Goal: Task Accomplishment & Management: Use online tool/utility

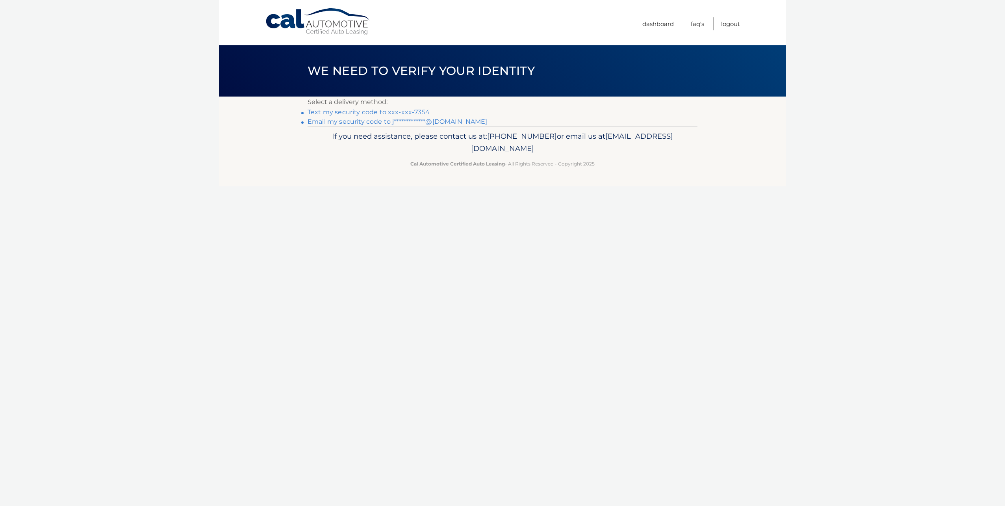
click at [345, 121] on link "**********" at bounding box center [398, 121] width 180 height 7
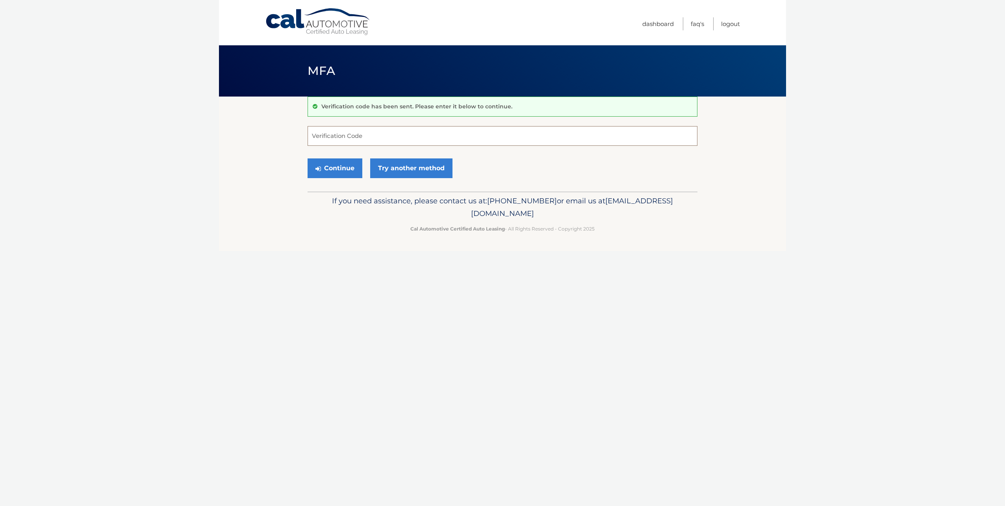
paste input "656352"
type input "656352"
click at [327, 169] on button "Continue" at bounding box center [335, 168] width 55 height 20
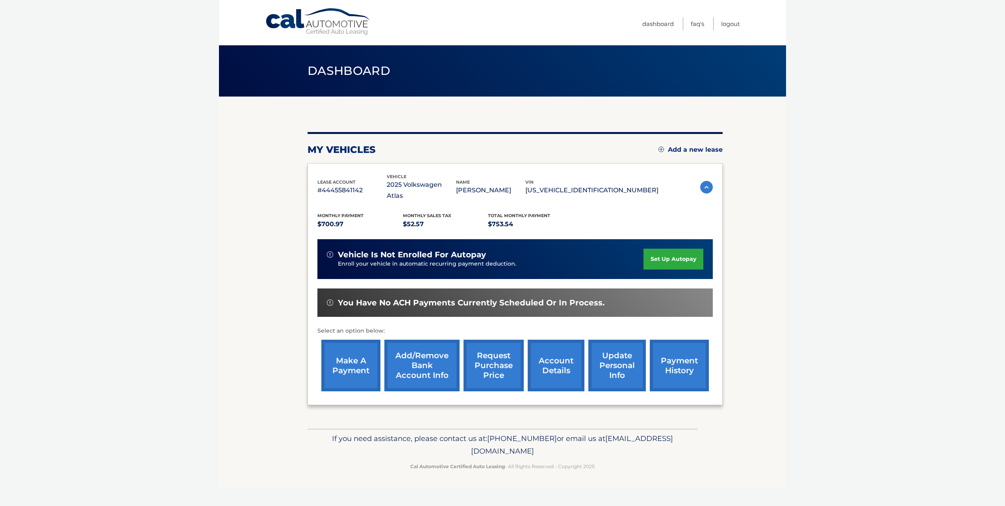
click at [493, 356] on link "request purchase price" at bounding box center [494, 366] width 60 height 52
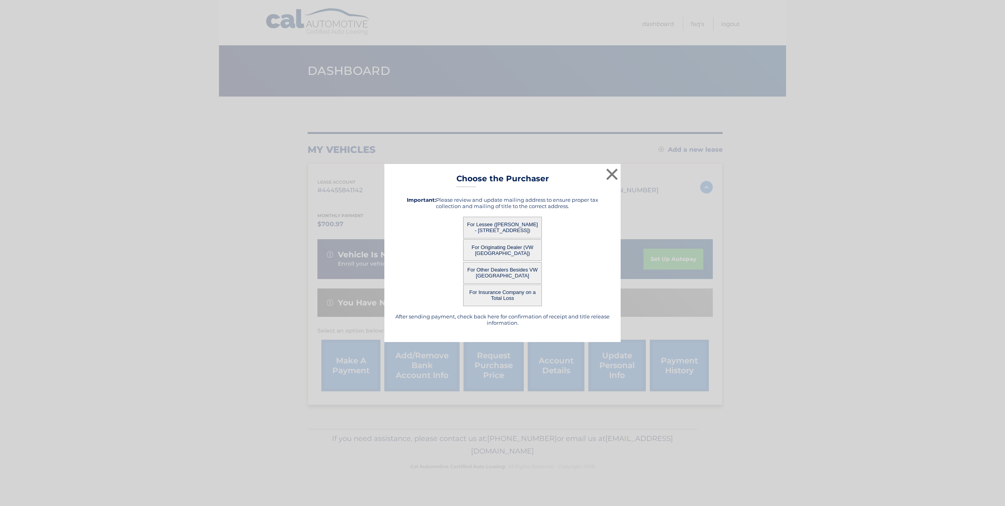
click at [497, 249] on button "For Originating Dealer (VW NORTH TAMPA)" at bounding box center [502, 250] width 79 height 22
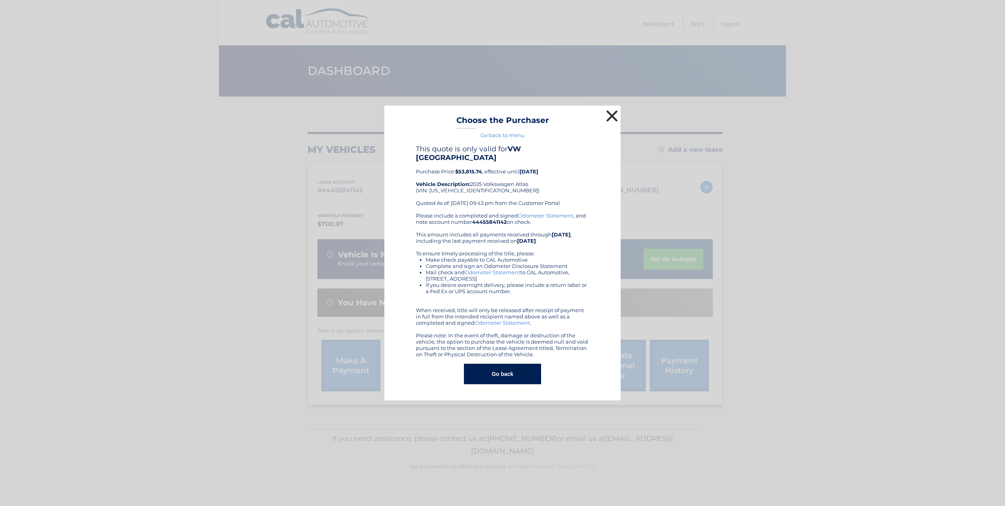
click at [615, 124] on button "×" at bounding box center [612, 116] width 16 height 16
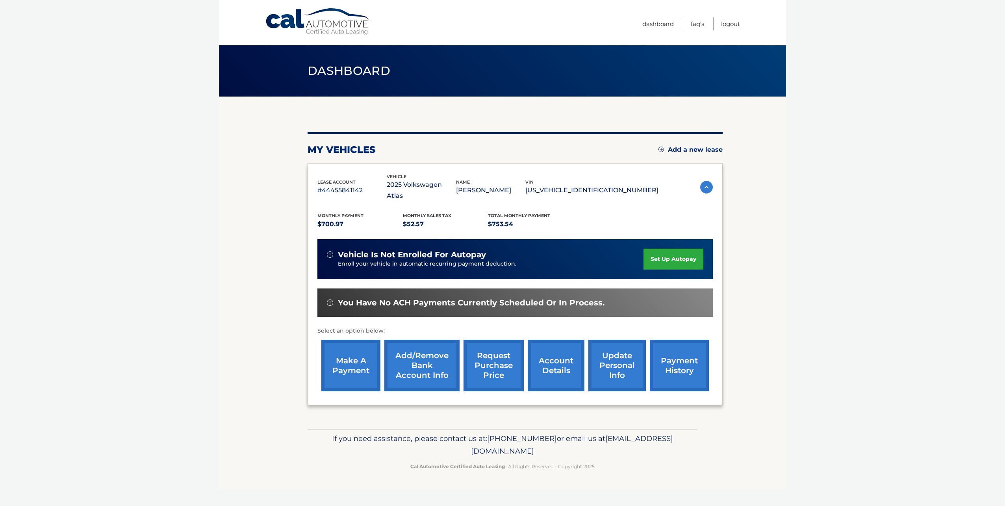
click at [501, 350] on link "request purchase price" at bounding box center [494, 366] width 60 height 52
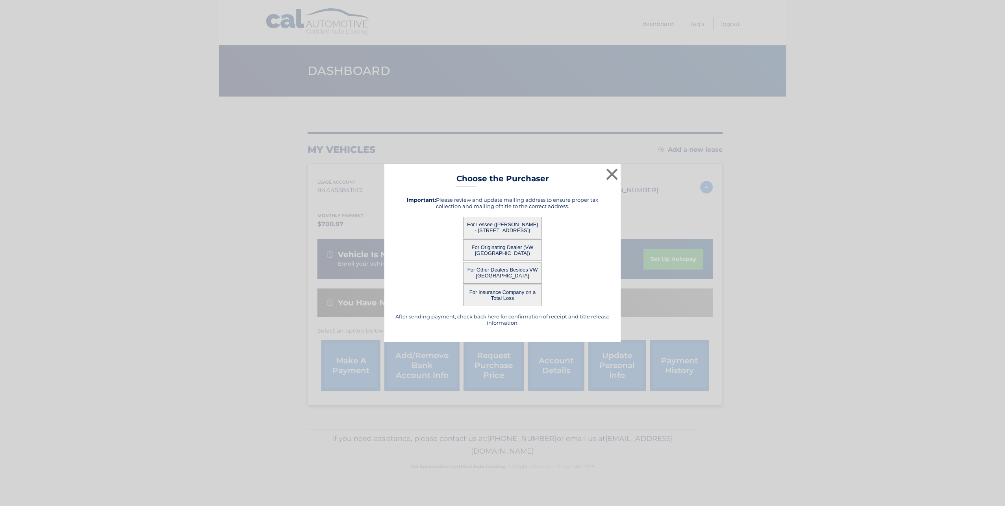
click at [496, 224] on button "For Lessee (CHRISTOPHER JOWERS - 5870 SW 80TH PL, , OCALA, FL 34476)" at bounding box center [502, 228] width 79 height 22
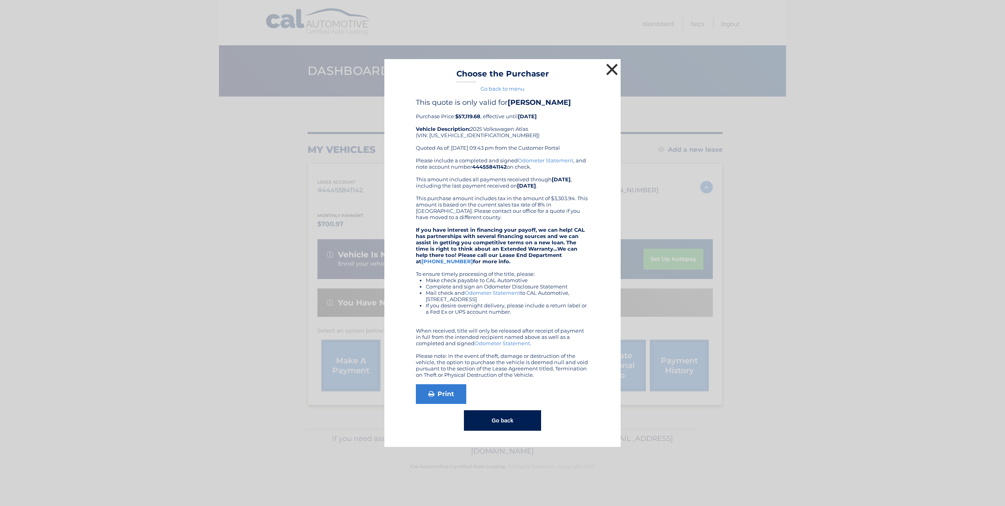
click at [615, 65] on button "×" at bounding box center [612, 69] width 16 height 16
